Goal: Answer question/provide support: Answer question/provide support

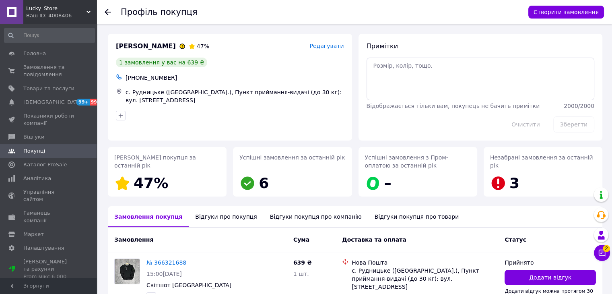
click at [41, 66] on span "Замовлення та повідомлення" at bounding box center [48, 71] width 51 height 14
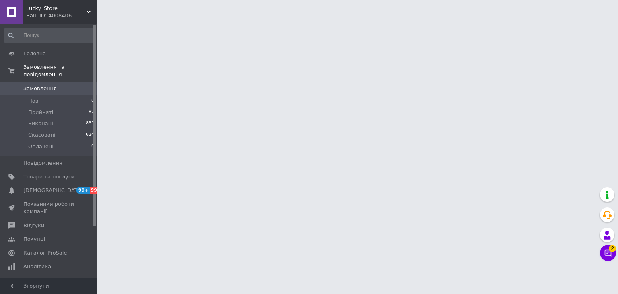
click at [595, 20] on html "Lucky_Store Ваш ID: 4008406 Сайт Lucky_Store Кабінет покупця Перевірити стан си…" at bounding box center [309, 10] width 618 height 20
click at [609, 255] on icon at bounding box center [608, 253] width 8 height 8
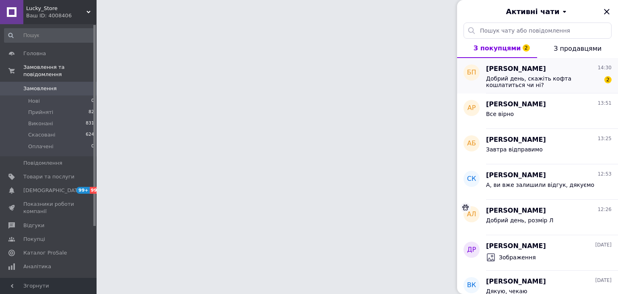
click at [553, 75] on span "Добрий день, скажіть кофта кошлатиться чи ні?" at bounding box center [543, 81] width 114 height 13
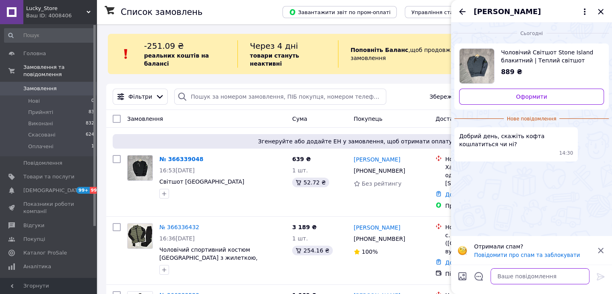
click at [524, 274] on textarea at bounding box center [539, 276] width 99 height 16
type textarea "Добрий день"
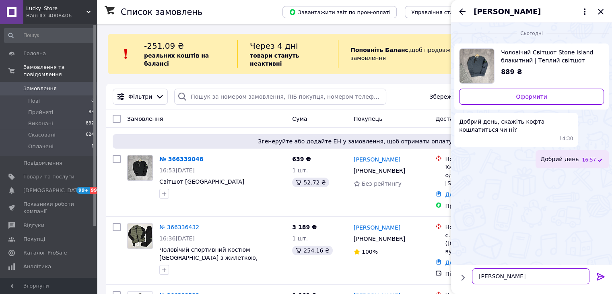
type textarea "Ні"
click at [600, 13] on icon "Закрити" at bounding box center [601, 12] width 10 height 10
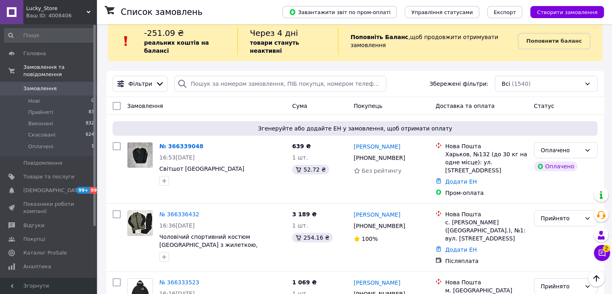
scroll to position [11, 0]
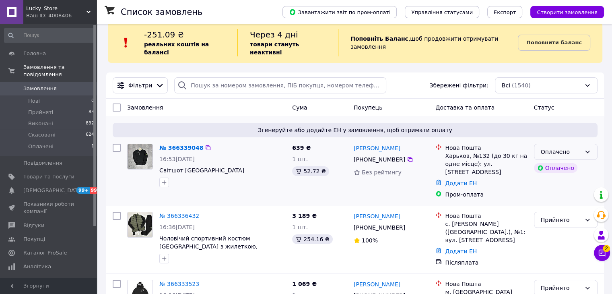
click at [563, 147] on div "Оплачено" at bounding box center [561, 151] width 40 height 9
click at [554, 155] on li "Прийнято" at bounding box center [565, 161] width 63 height 14
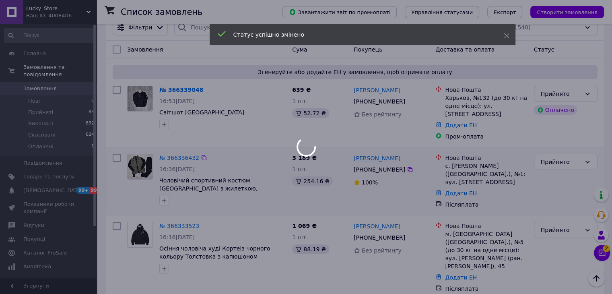
scroll to position [69, 0]
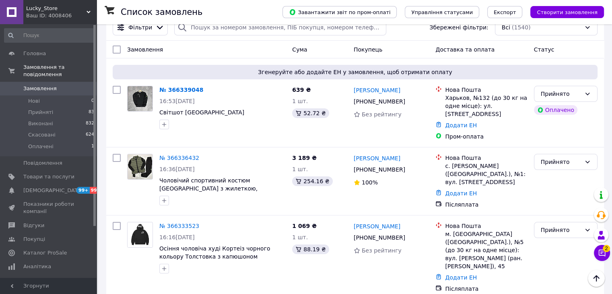
click at [169, 154] on link "№ 366336432" at bounding box center [179, 157] width 40 height 6
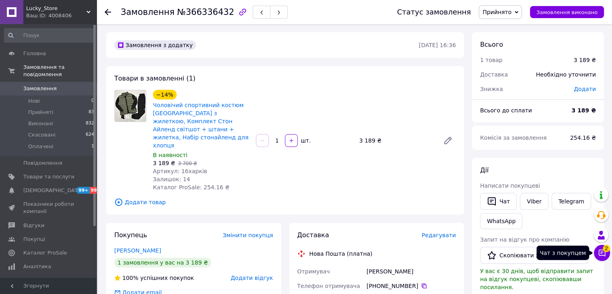
click at [598, 251] on icon at bounding box center [602, 253] width 8 height 8
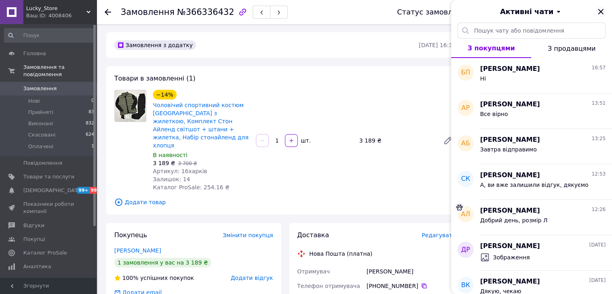
click at [600, 14] on icon "Закрити" at bounding box center [601, 12] width 10 height 10
